Goal: Information Seeking & Learning: Learn about a topic

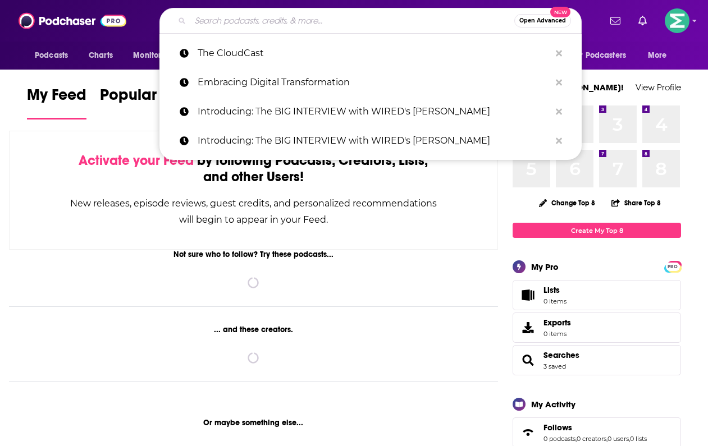
click at [253, 25] on input "Search podcasts, credits, & more..." at bounding box center [352, 21] width 324 height 18
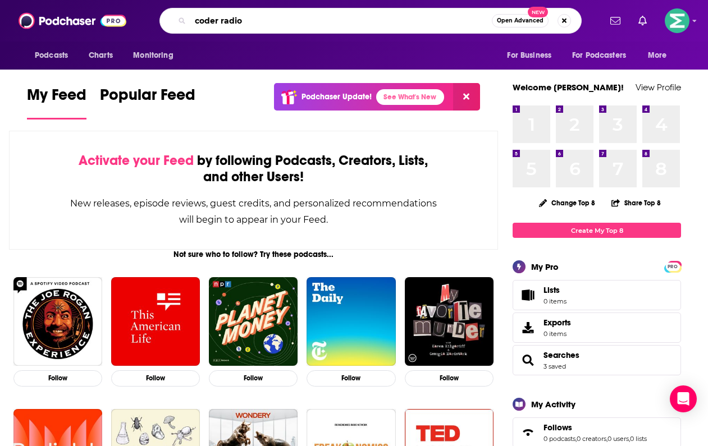
type input "coder radio"
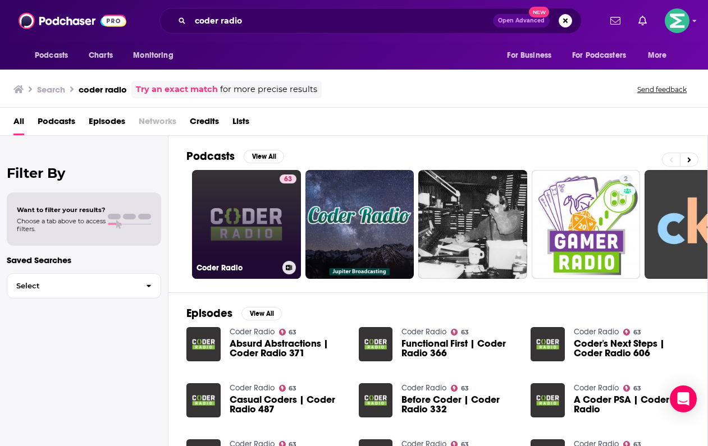
click at [249, 225] on link "63 Coder Radio" at bounding box center [246, 224] width 109 height 109
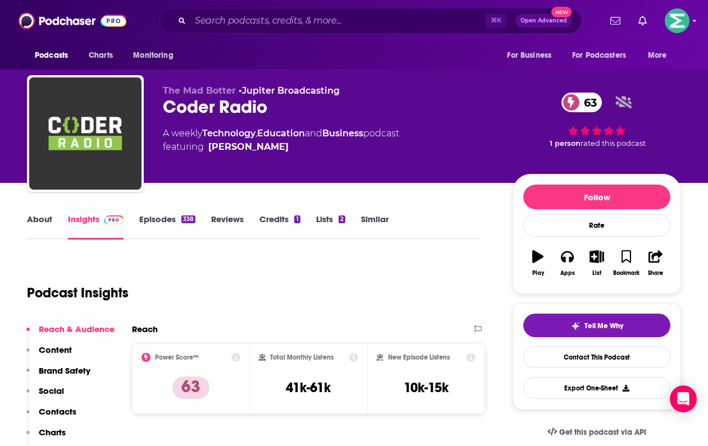
click at [45, 222] on link "About" at bounding box center [39, 227] width 25 height 26
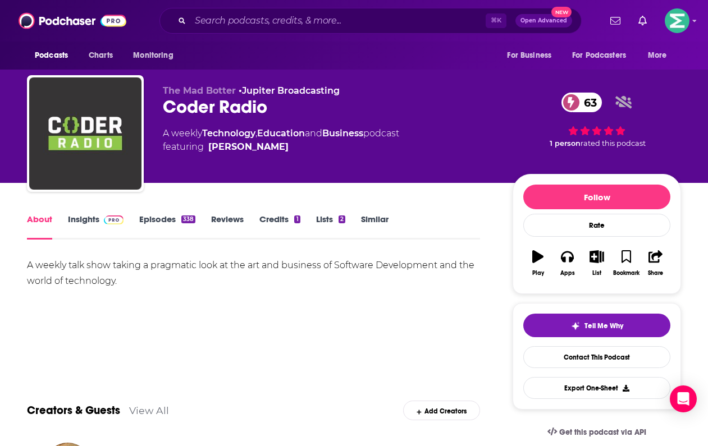
click at [85, 216] on link "Insights" at bounding box center [96, 227] width 56 height 26
